Goal: Transaction & Acquisition: Purchase product/service

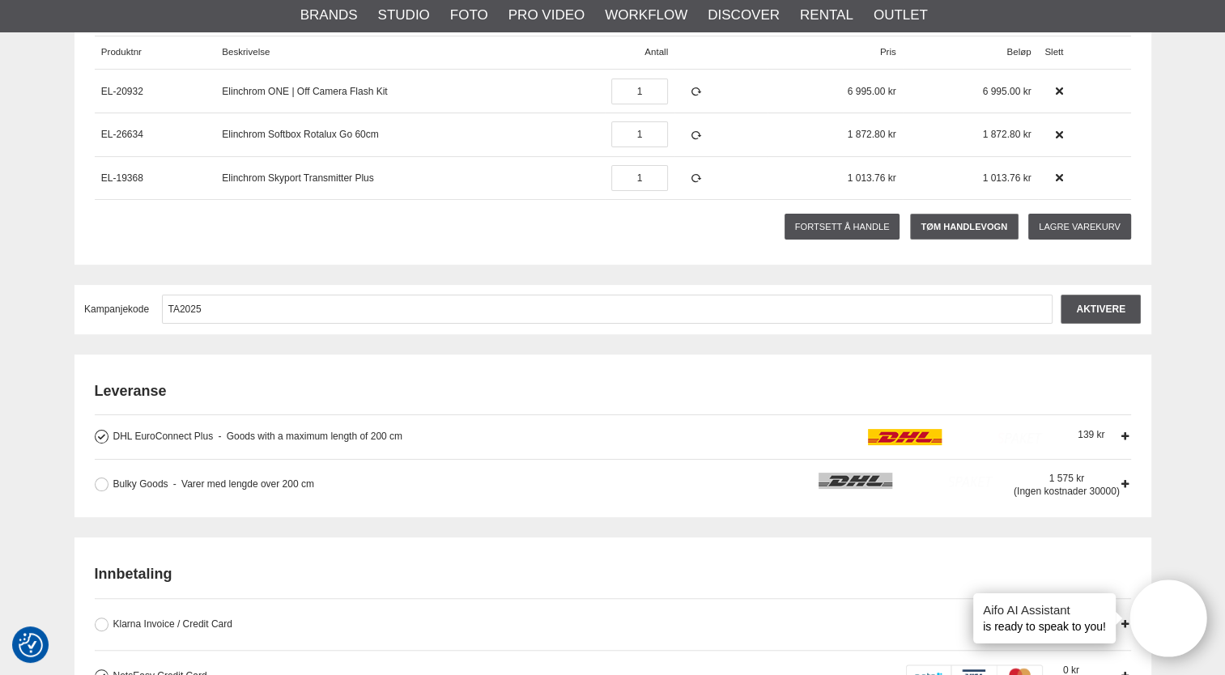
scroll to position [236, 0]
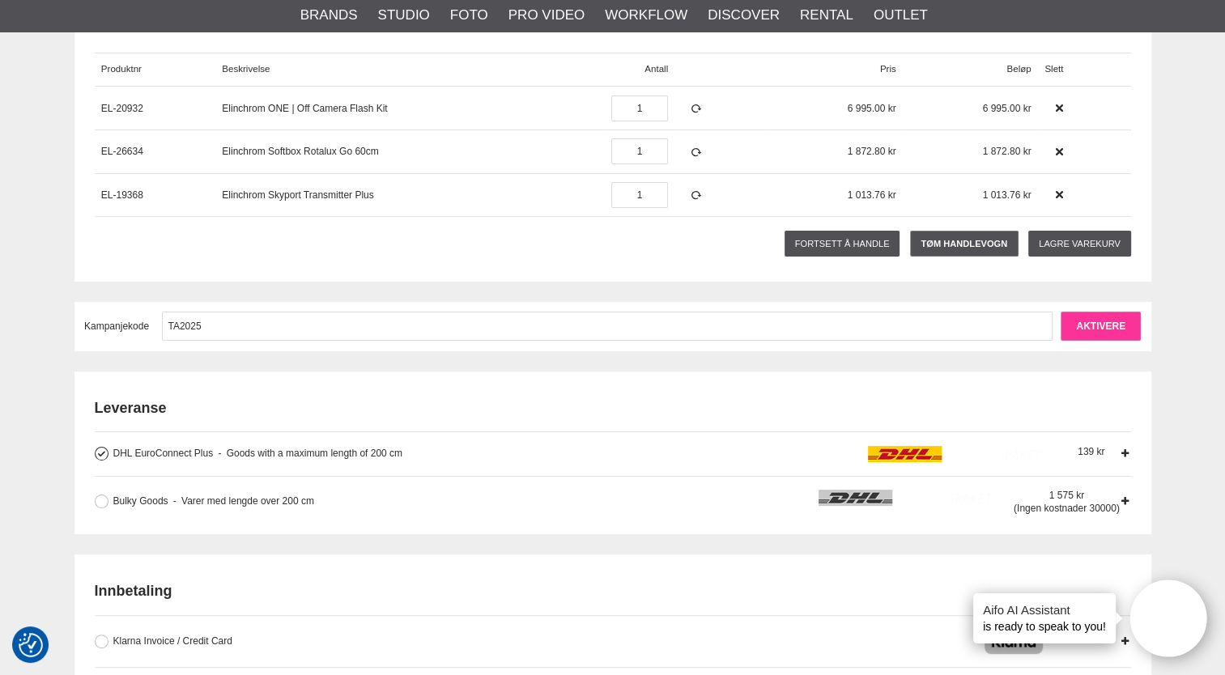
click at [1096, 326] on input "Aktivere" at bounding box center [1101, 326] width 80 height 29
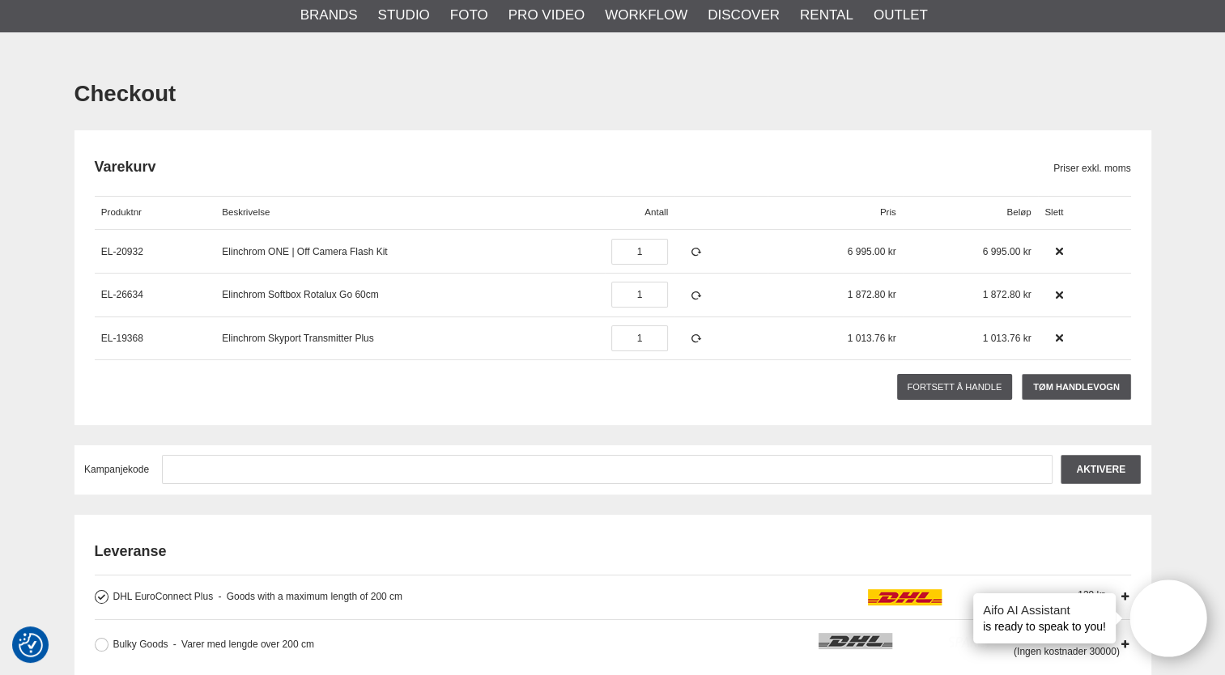
scroll to position [90, 0]
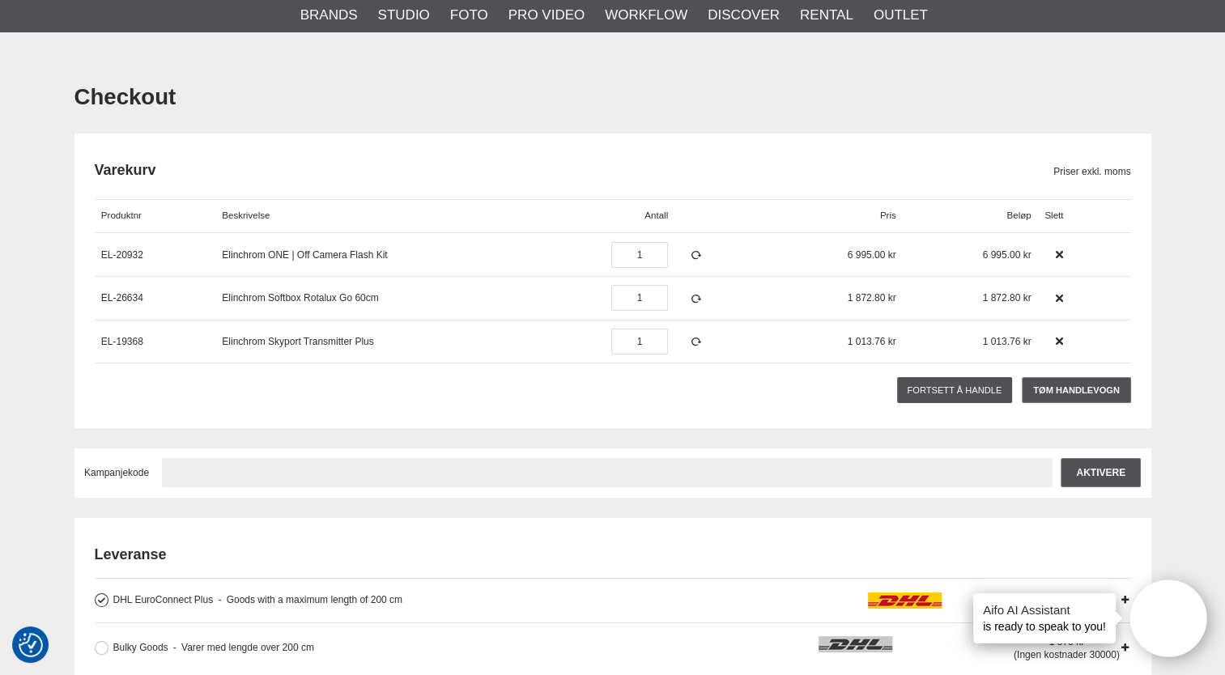
click at [207, 473] on input "text" at bounding box center [607, 472] width 891 height 29
type input "TA2025"
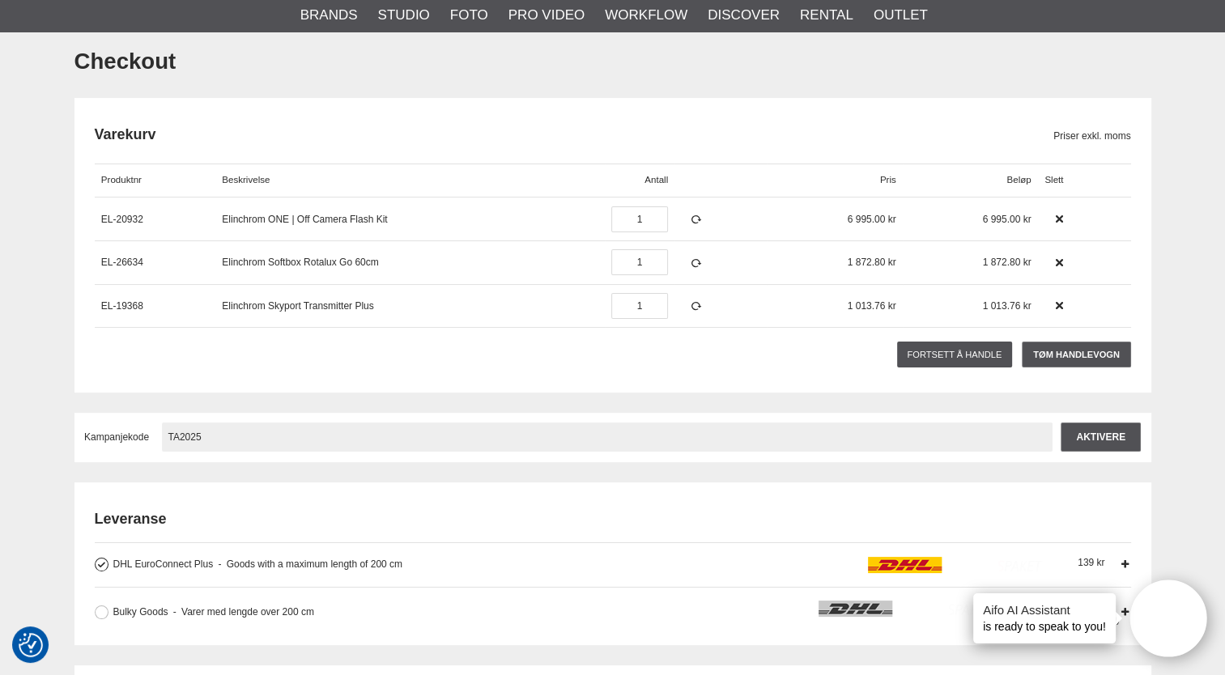
scroll to position [97, 0]
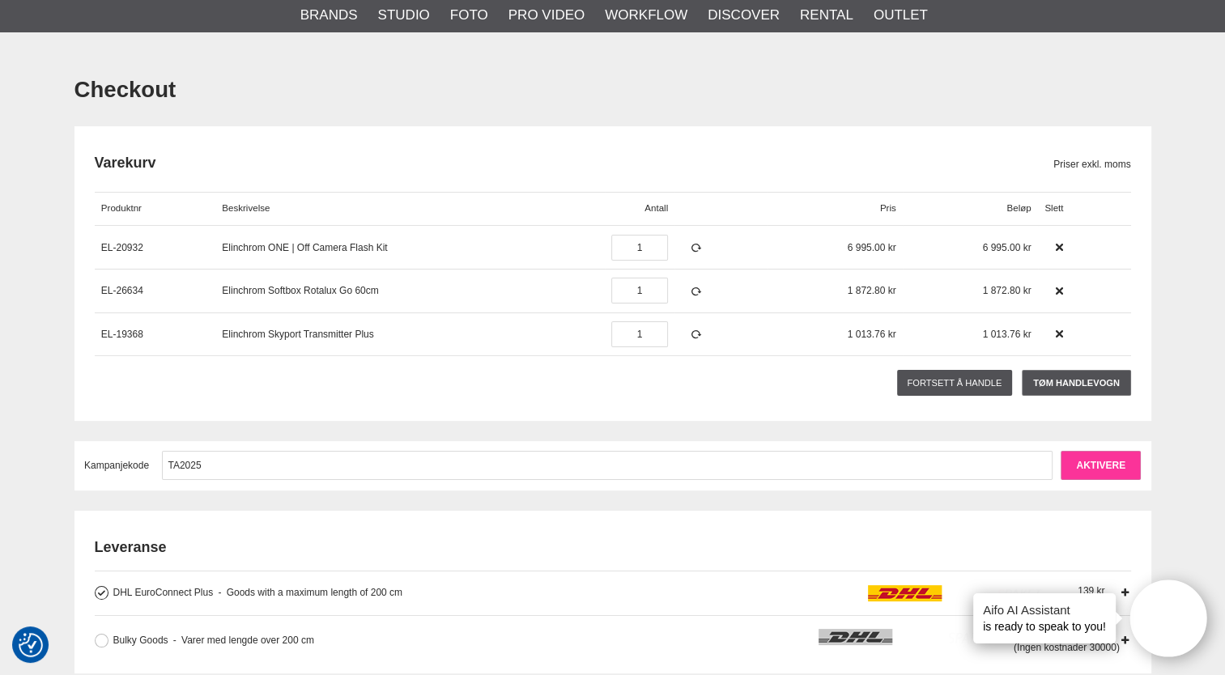
click at [1093, 468] on input "Aktivere" at bounding box center [1101, 465] width 80 height 29
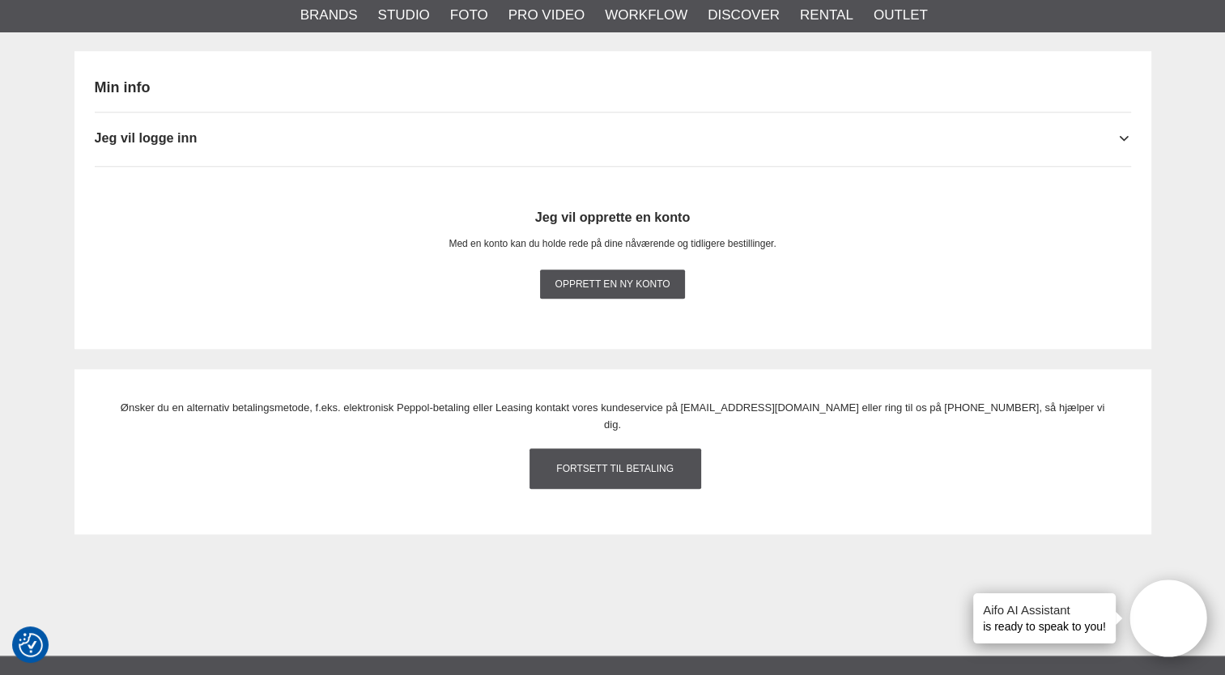
scroll to position [1754, 0]
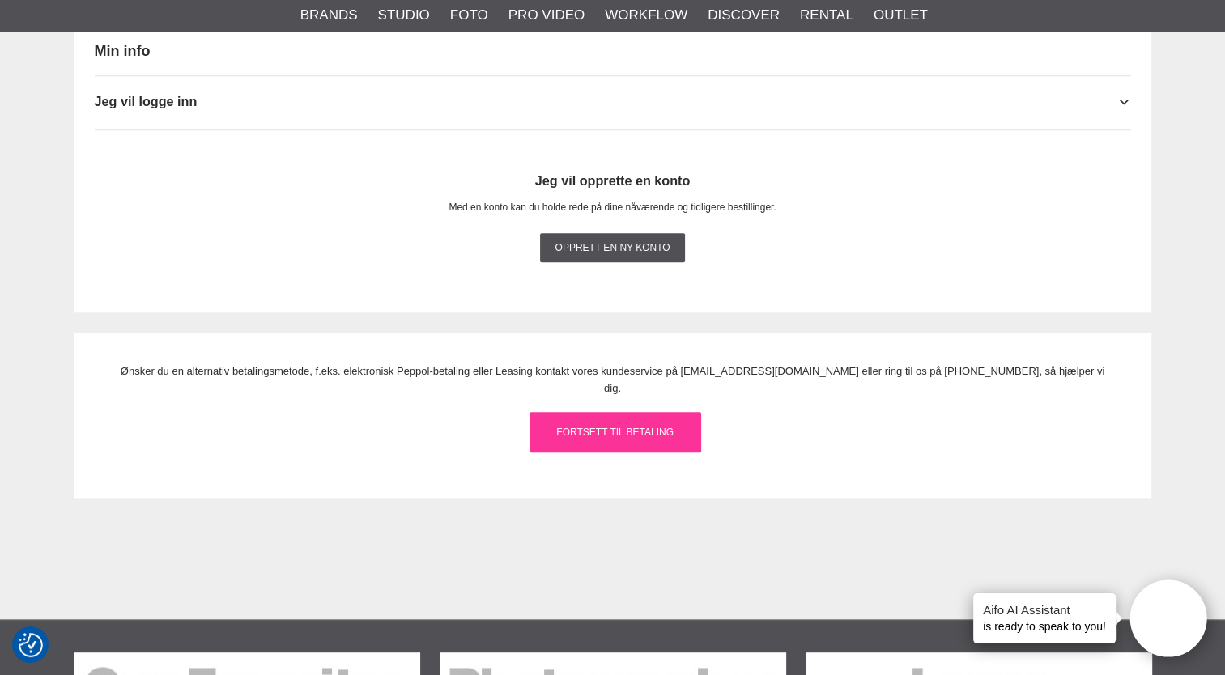
click at [586, 412] on link "Fortsett til betaling" at bounding box center [616, 432] width 172 height 40
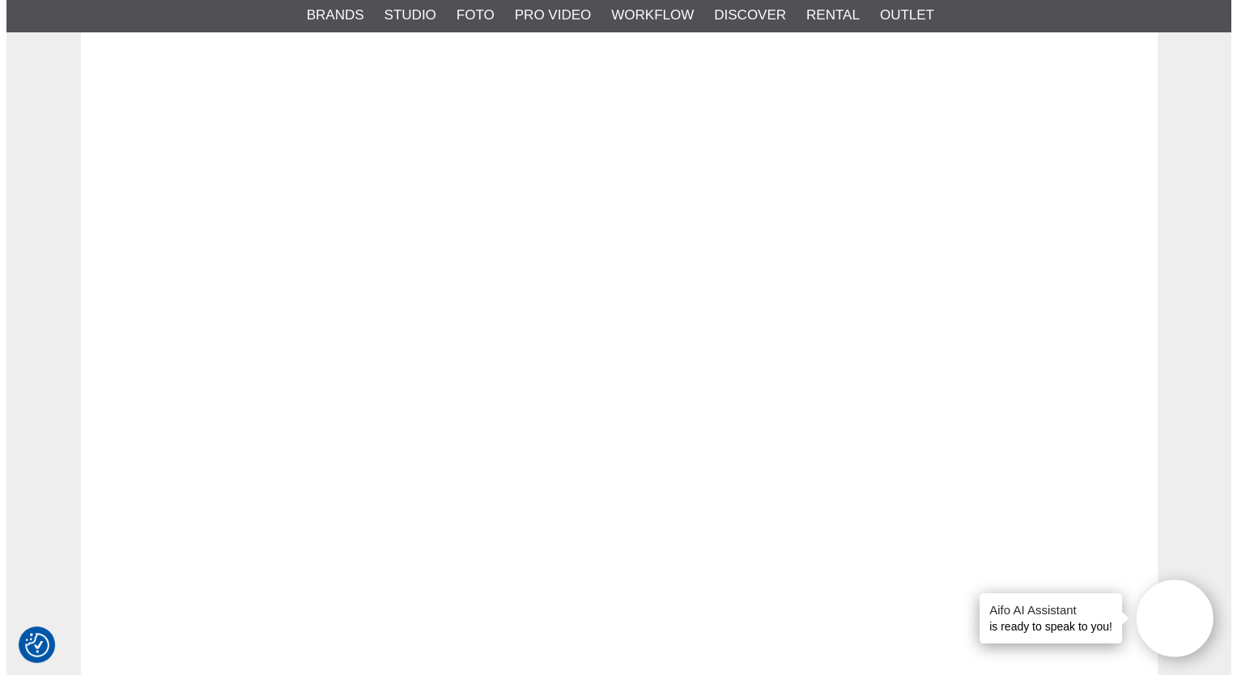
scroll to position [0, 0]
